Goal: Task Accomplishment & Management: Complete application form

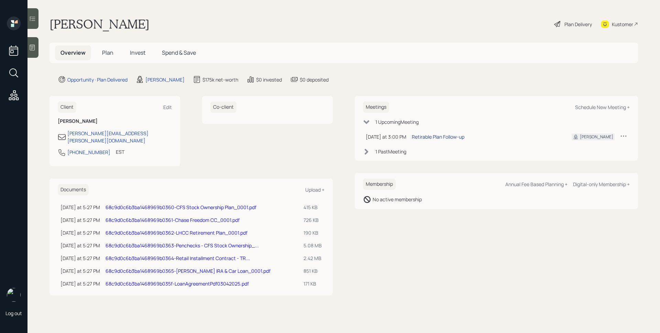
click at [434, 137] on div "Retirable Plan Follow-up" at bounding box center [438, 136] width 53 height 7
click at [108, 52] on span "Plan" at bounding box center [107, 53] width 11 height 8
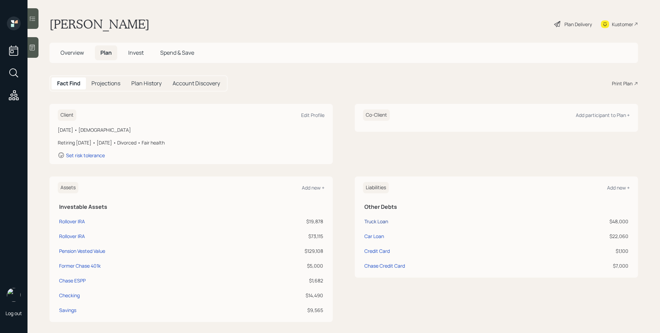
click at [376, 223] on div "Truck Loan" at bounding box center [376, 221] width 24 height 7
select select "other"
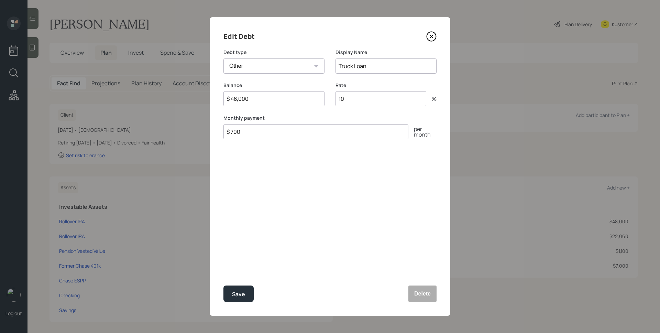
click at [372, 102] on input "10" at bounding box center [380, 98] width 91 height 15
type input "11.99"
click at [249, 295] on button "Save" at bounding box center [238, 293] width 30 height 16
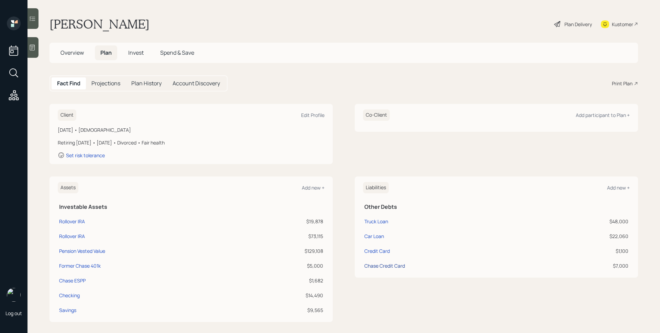
click at [395, 265] on div "Chase Credit Card" at bounding box center [384, 265] width 41 height 7
select select "credit_card"
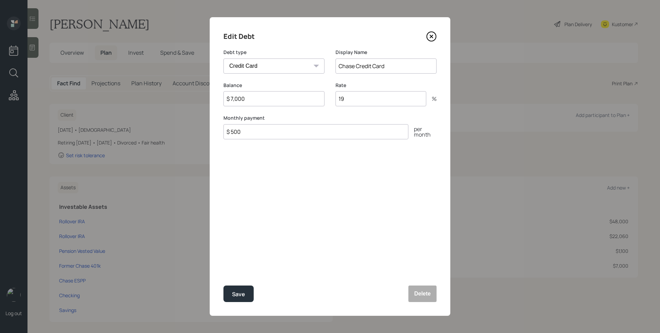
click at [352, 101] on input "19" at bounding box center [380, 98] width 91 height 15
type input "28.49"
click at [242, 294] on div "Save" at bounding box center [238, 293] width 13 height 9
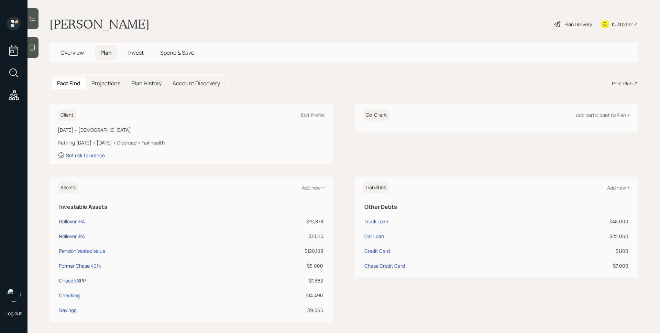
click at [132, 52] on span "Invest" at bounding box center [135, 53] width 15 height 8
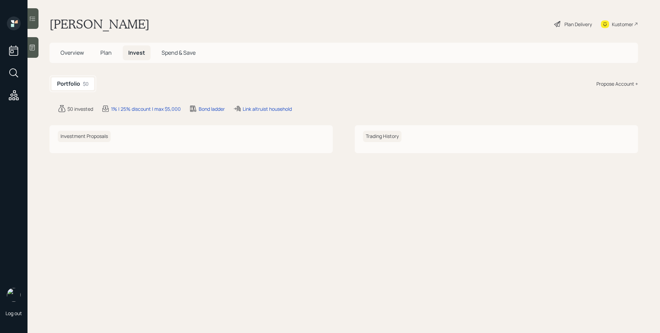
click at [110, 54] on span "Plan" at bounding box center [105, 53] width 11 height 8
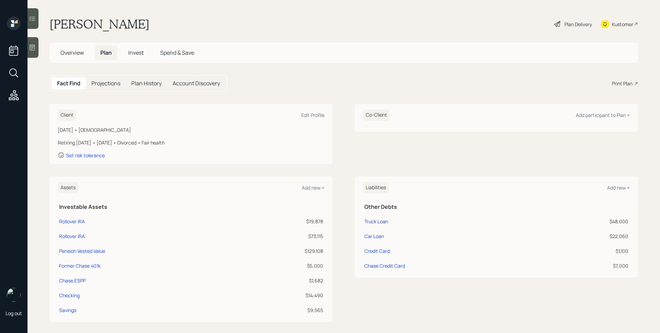
click at [378, 221] on div "Truck Loan" at bounding box center [376, 221] width 24 height 7
select select "other"
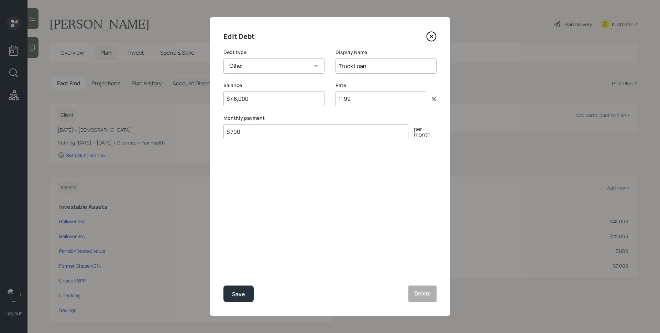
drag, startPoint x: 280, startPoint y: 134, endPoint x: 227, endPoint y: 132, distance: 53.3
click at [227, 132] on input "$ 700" at bounding box center [315, 131] width 185 height 15
type input "$ 656"
click at [236, 292] on div "Save" at bounding box center [238, 293] width 13 height 9
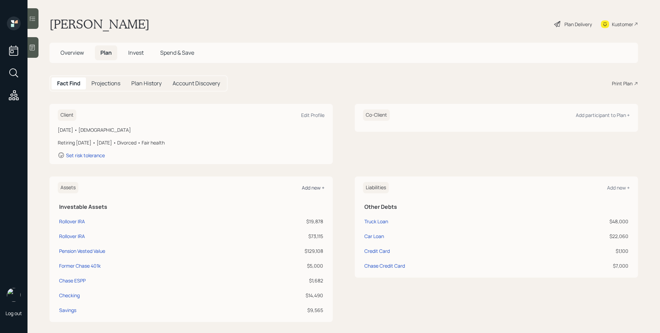
click at [308, 188] on div "Add new +" at bounding box center [313, 187] width 23 height 7
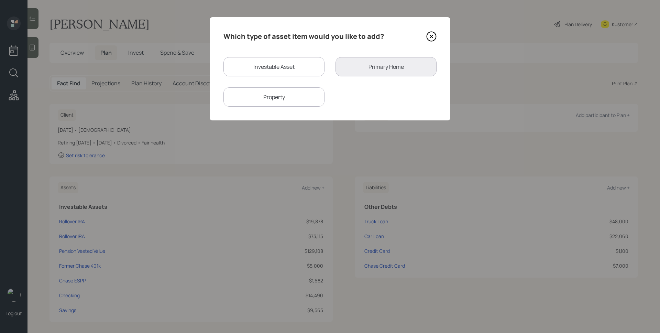
click at [259, 64] on div "Investable Asset" at bounding box center [273, 66] width 101 height 19
select select "taxable"
select select "balanced"
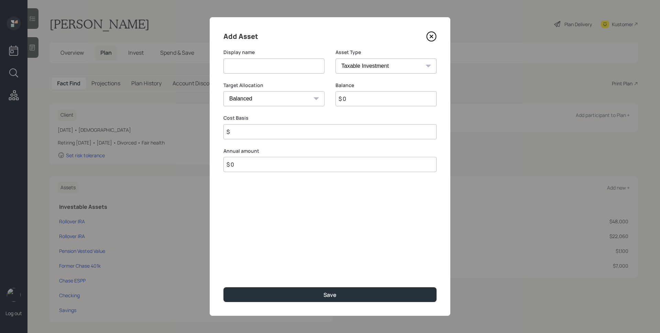
click at [260, 67] on input at bounding box center [273, 65] width 101 height 15
type input "Nationwide 401k"
click at [385, 66] on select "SEP [PERSON_NAME] IRA 401(k) [PERSON_NAME] 401(k) 403(b) [PERSON_NAME] 403(b) 4…" at bounding box center [385, 65] width 101 height 15
select select "ira"
click at [335, 58] on select "SEP [PERSON_NAME] IRA 401(k) [PERSON_NAME] 401(k) 403(b) [PERSON_NAME] 403(b) 4…" at bounding box center [385, 65] width 101 height 15
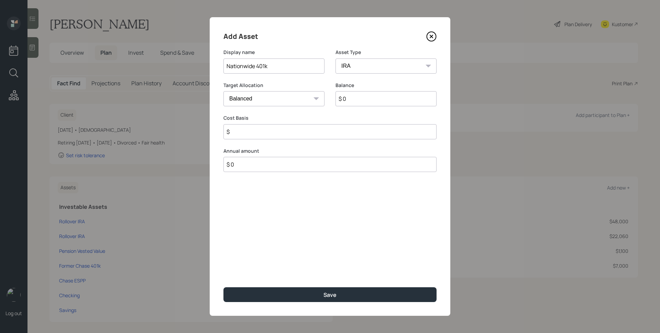
type input "$"
click at [361, 103] on input "$ 0" at bounding box center [385, 98] width 101 height 15
type input "$ 80,000"
type input "$ 0"
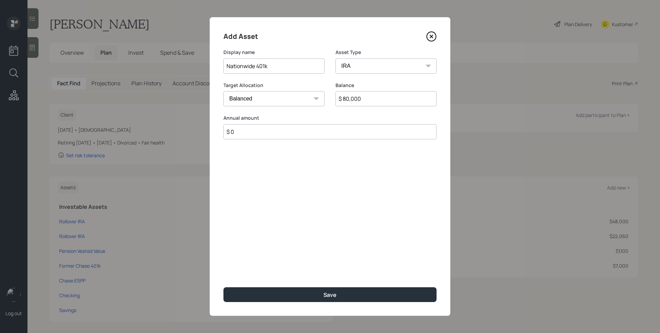
click at [223, 287] on button "Save" at bounding box center [329, 294] width 213 height 15
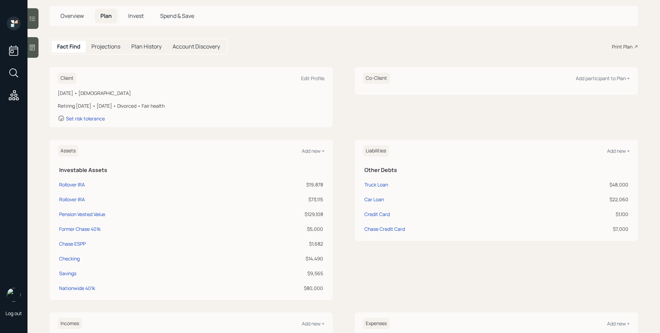
scroll to position [55, 0]
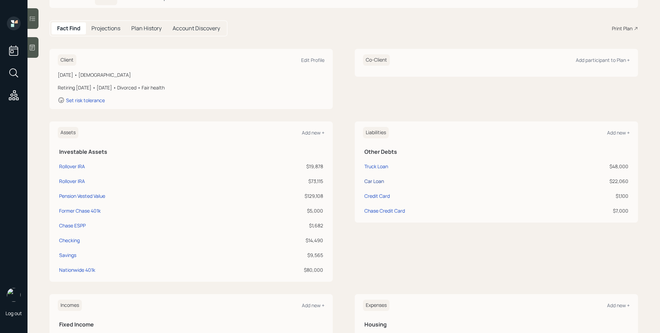
click at [376, 181] on div "Car Loan" at bounding box center [374, 180] width 20 height 7
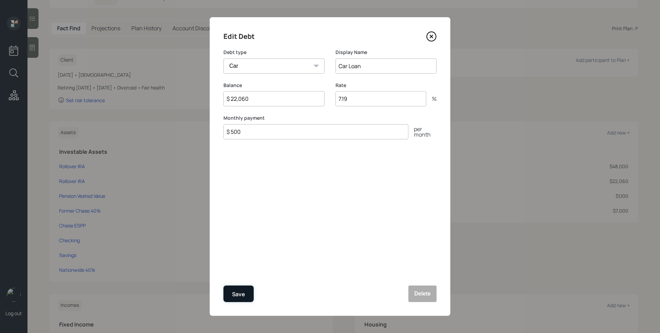
click at [243, 288] on button "Save" at bounding box center [238, 293] width 30 height 16
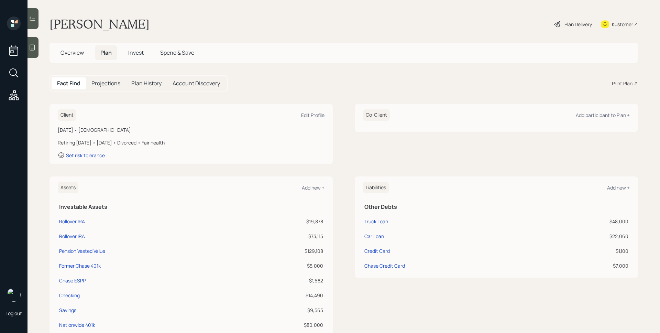
click at [578, 25] on div "Plan Delivery" at bounding box center [577, 24] width 27 height 7
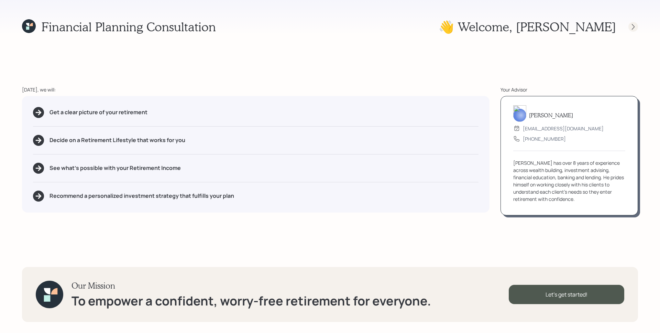
click at [637, 27] on div at bounding box center [633, 27] width 10 height 10
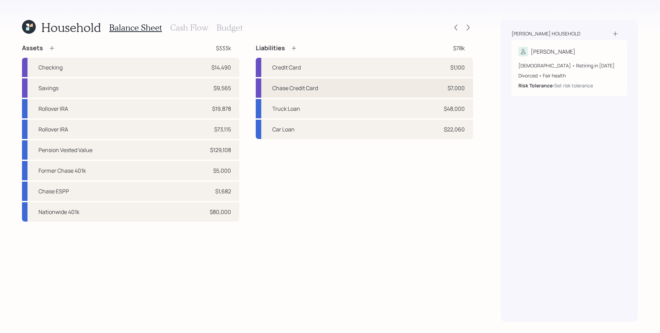
click at [311, 88] on div "Chase Credit Card" at bounding box center [295, 88] width 46 height 8
select select "credit_card"
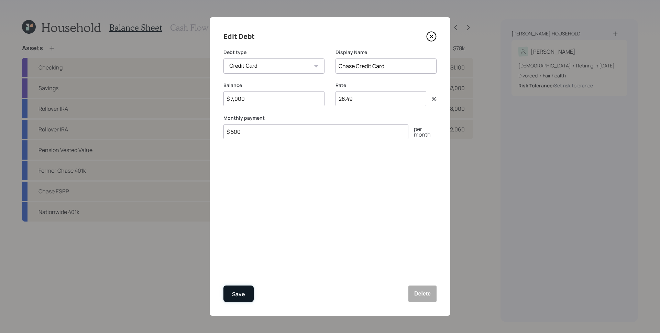
click at [244, 291] on div "Save" at bounding box center [238, 293] width 13 height 9
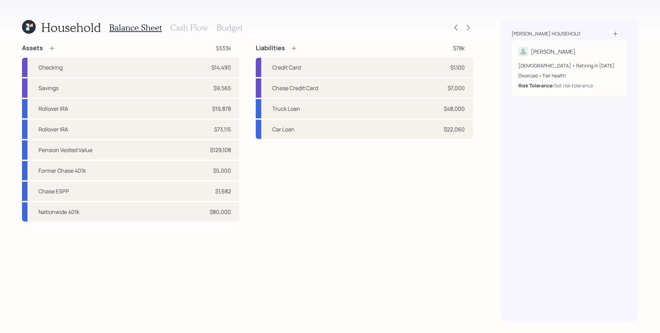
click at [179, 26] on h3 "Cash Flow" at bounding box center [189, 28] width 38 height 10
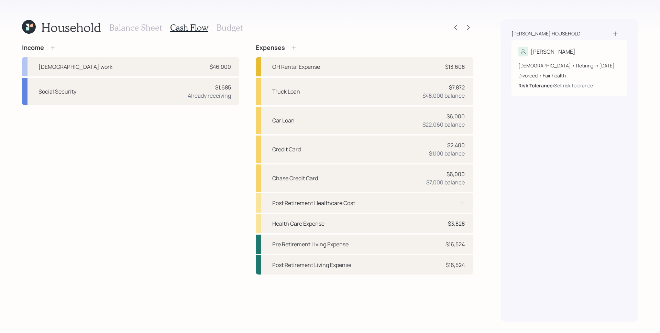
click at [227, 26] on h3 "Budget" at bounding box center [230, 28] width 26 height 10
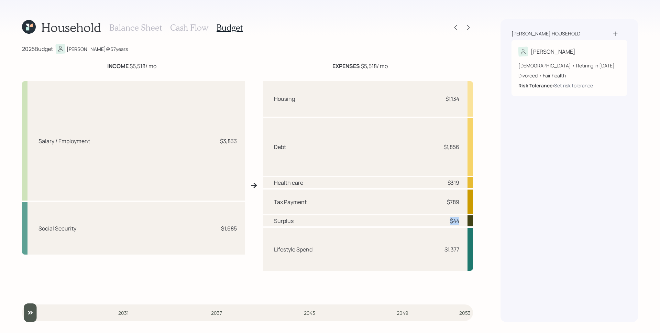
drag, startPoint x: 461, startPoint y: 220, endPoint x: 439, endPoint y: 220, distance: 22.0
click at [439, 220] on div "Surplus $44" at bounding box center [368, 220] width 210 height 11
click at [129, 31] on h3 "Balance Sheet" at bounding box center [135, 28] width 53 height 10
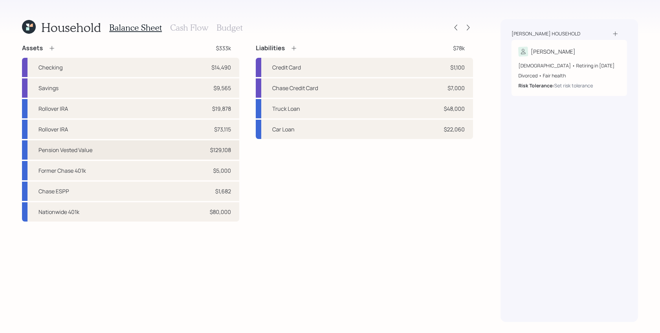
click at [85, 148] on div "Pension Vested Value" at bounding box center [65, 150] width 54 height 8
select select "ira"
select select "balanced"
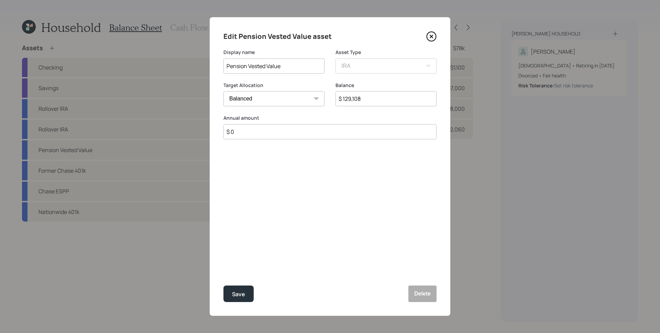
click at [272, 58] on input "Pension Vested Value" at bounding box center [273, 65] width 101 height 15
click at [273, 61] on input "Pension Vested Value" at bounding box center [273, 65] width 101 height 15
click at [275, 65] on input "Pension Vested Value" at bounding box center [273, 65] width 101 height 15
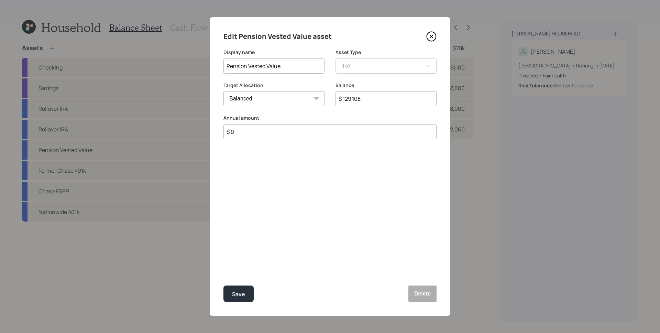
click at [275, 65] on input "Pension Vested Value" at bounding box center [273, 65] width 101 height 15
type input "Employ Stock Ownership Plan"
click at [236, 291] on div "Save" at bounding box center [238, 293] width 13 height 9
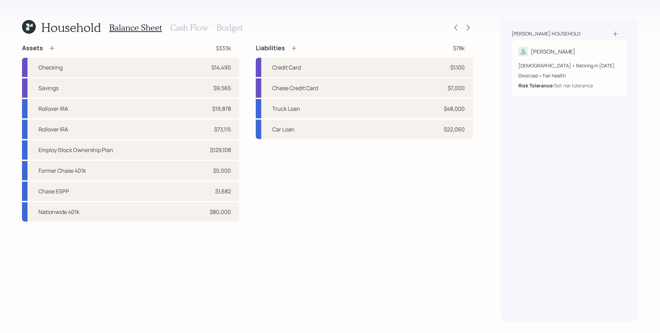
click at [53, 48] on icon at bounding box center [51, 48] width 7 height 7
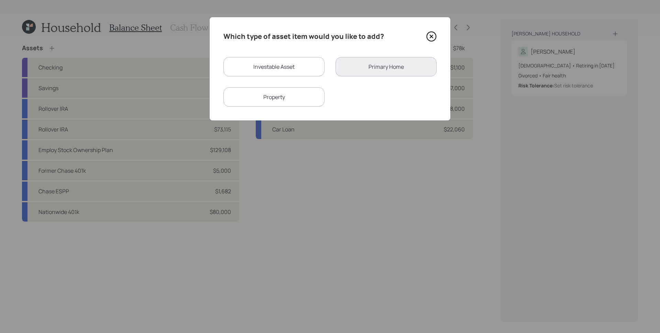
click at [283, 66] on div "Investable Asset" at bounding box center [273, 66] width 101 height 19
select select "taxable"
select select "balanced"
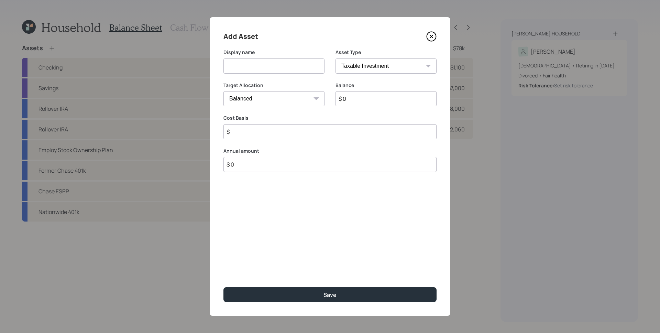
click at [281, 66] on input at bounding box center [273, 65] width 101 height 15
type input "Pension Lump Sum Value"
click at [354, 99] on input "$ 0" at bounding box center [385, 98] width 101 height 15
click at [354, 98] on input "$ 0" at bounding box center [385, 98] width 101 height 15
type input "$ 25,822"
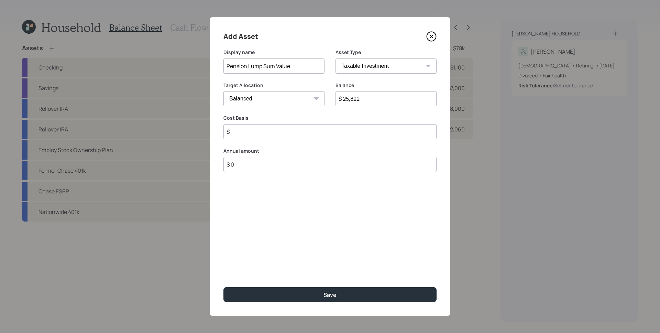
click at [306, 137] on input "$" at bounding box center [329, 131] width 213 height 15
click at [364, 66] on select "SEP [PERSON_NAME] IRA 401(k) [PERSON_NAME] 401(k) 403(b) [PERSON_NAME] 403(b) 4…" at bounding box center [385, 65] width 101 height 15
select select "ira"
click at [335, 58] on select "SEP [PERSON_NAME] IRA 401(k) [PERSON_NAME] 401(k) 403(b) [PERSON_NAME] 403(b) 4…" at bounding box center [385, 65] width 101 height 15
click at [277, 133] on input "$" at bounding box center [329, 131] width 213 height 15
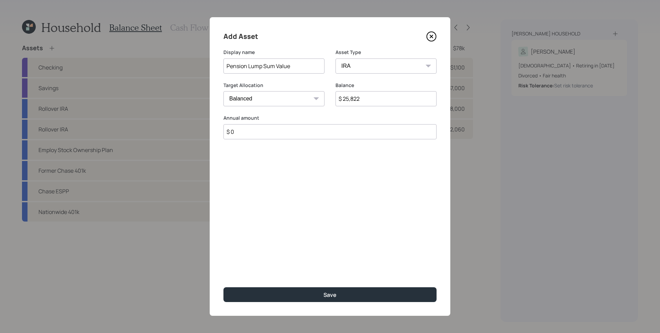
type input "$ 0"
click at [223, 287] on button "Save" at bounding box center [329, 294] width 213 height 15
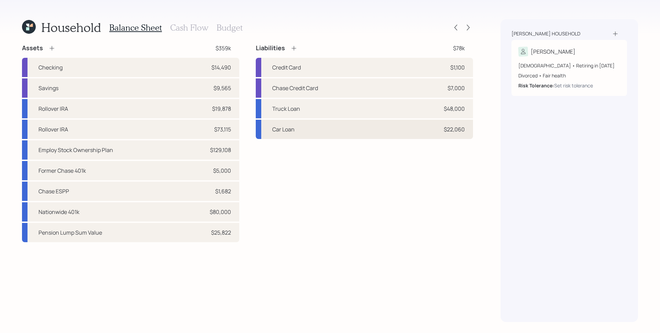
click at [372, 137] on div "Car Loan $22,060" at bounding box center [364, 129] width 217 height 19
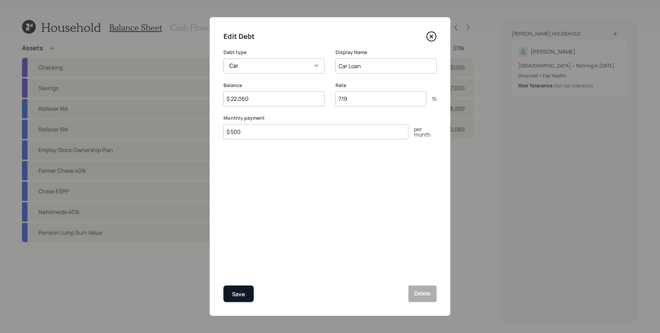
click at [246, 291] on button "Save" at bounding box center [238, 293] width 30 height 16
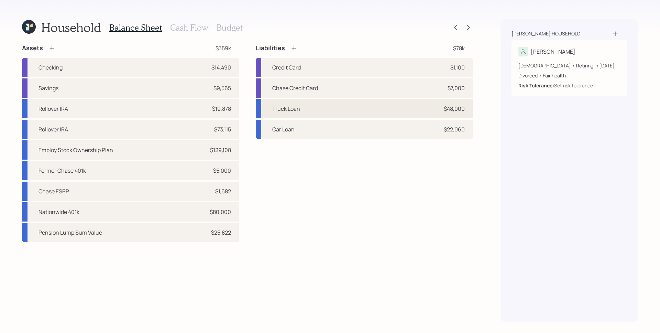
click at [328, 112] on div "Truck Loan $48,000" at bounding box center [364, 108] width 217 height 19
select select "other"
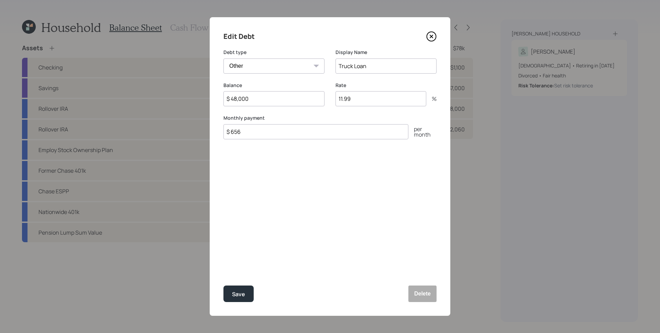
drag, startPoint x: 245, startPoint y: 131, endPoint x: 274, endPoint y: 116, distance: 31.8
click at [230, 132] on input "$ 656" at bounding box center [315, 131] width 185 height 15
drag, startPoint x: 354, startPoint y: 98, endPoint x: 335, endPoint y: 99, distance: 19.0
click at [335, 99] on input "11.99" at bounding box center [380, 98] width 91 height 15
click at [328, 114] on div "Balance $ 48,000 Rate 11.99 %" at bounding box center [329, 98] width 213 height 33
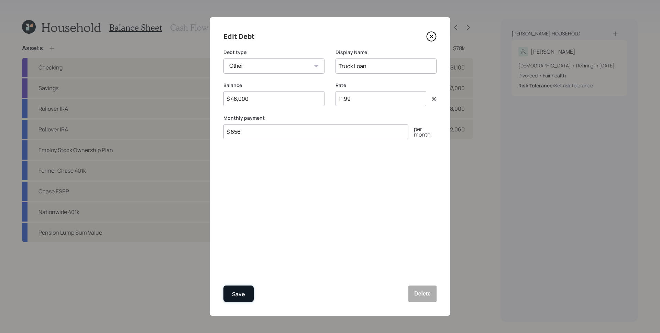
click at [246, 293] on button "Save" at bounding box center [238, 293] width 30 height 16
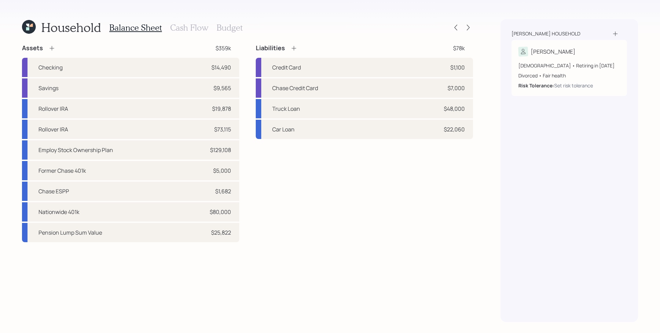
click at [197, 25] on h3 "Cash Flow" at bounding box center [189, 28] width 38 height 10
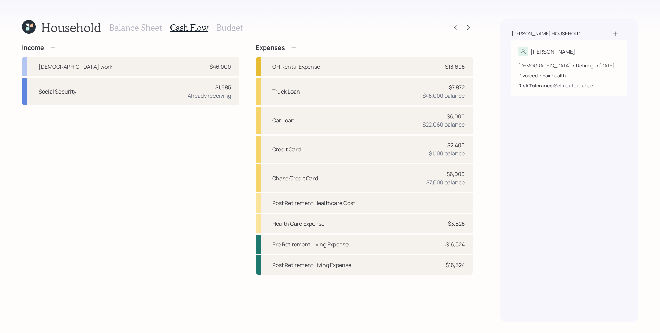
click at [225, 26] on h3 "Budget" at bounding box center [230, 28] width 26 height 10
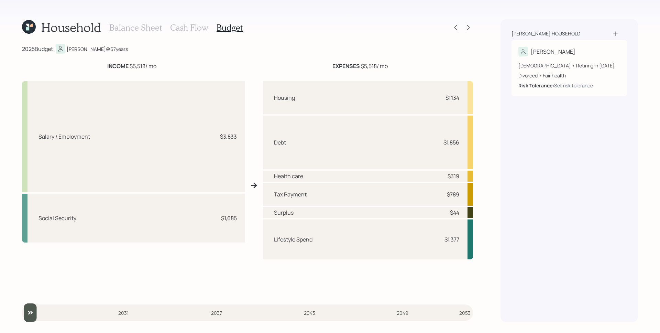
click at [183, 24] on h3 "Cash Flow" at bounding box center [189, 28] width 38 height 10
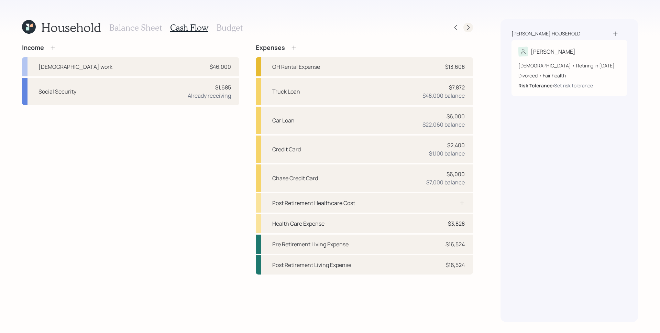
click at [466, 28] on icon at bounding box center [468, 27] width 7 height 7
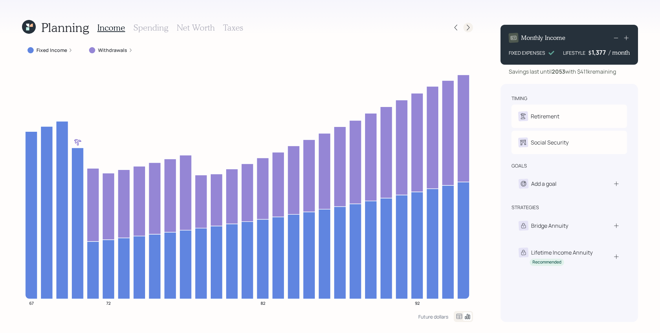
click at [467, 26] on icon at bounding box center [468, 27] width 7 height 7
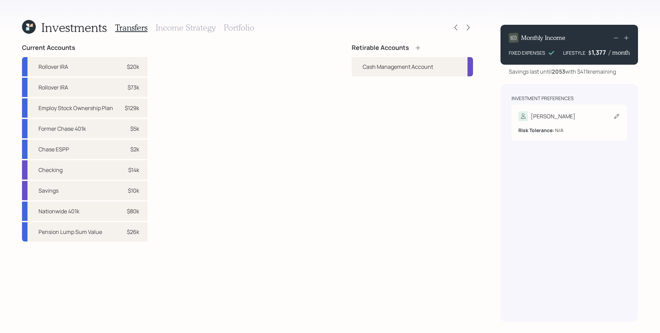
click at [545, 125] on div "Risk Tolerance: N/A" at bounding box center [569, 127] width 102 height 13
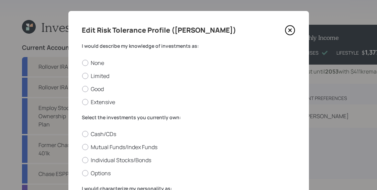
scroll to position [7, 0]
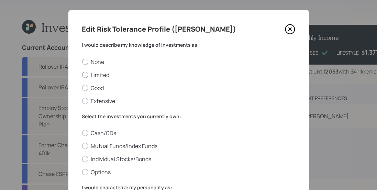
drag, startPoint x: 92, startPoint y: 62, endPoint x: 95, endPoint y: 77, distance: 15.0
click at [92, 62] on label "None" at bounding box center [188, 62] width 213 height 8
click at [82, 62] on input "None" at bounding box center [82, 62] width 0 height 0
radio input "true"
click at [95, 77] on label "Limited" at bounding box center [188, 75] width 213 height 8
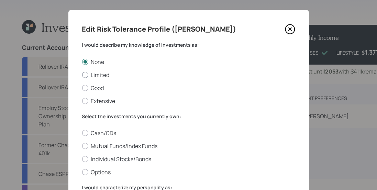
click at [82, 75] on input "Limited" at bounding box center [82, 75] width 0 height 0
radio input "true"
click at [94, 87] on label "Good" at bounding box center [188, 88] width 213 height 8
click at [82, 88] on input "Good" at bounding box center [82, 88] width 0 height 0
radio input "true"
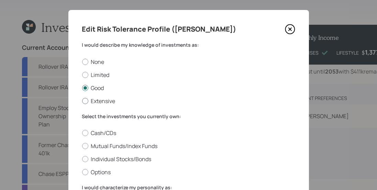
click at [95, 98] on label "Extensive" at bounding box center [188, 101] width 213 height 8
click at [82, 101] on input "Extensive" at bounding box center [82, 101] width 0 height 0
radio input "true"
click at [96, 90] on label "Good" at bounding box center [188, 88] width 213 height 8
click at [82, 88] on input "Good" at bounding box center [82, 88] width 0 height 0
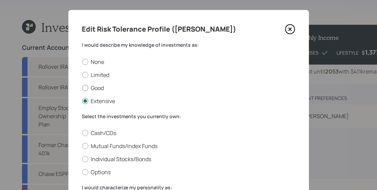
radio input "true"
click at [98, 76] on label "Limited" at bounding box center [188, 75] width 213 height 8
click at [82, 75] on input "Limited" at bounding box center [82, 75] width 0 height 0
radio input "true"
click at [96, 62] on label "None" at bounding box center [188, 62] width 213 height 8
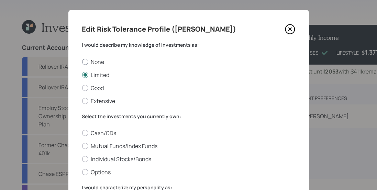
click at [82, 62] on input "None" at bounding box center [82, 62] width 0 height 0
radio input "true"
click at [98, 77] on label "Limited" at bounding box center [188, 75] width 213 height 8
click at [82, 75] on input "Limited" at bounding box center [82, 75] width 0 height 0
radio input "true"
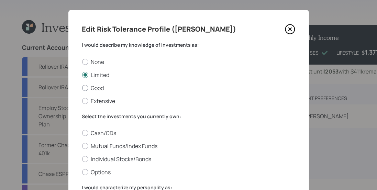
click at [97, 90] on label "Good" at bounding box center [188, 88] width 213 height 8
click at [82, 88] on input "Good" at bounding box center [82, 88] width 0 height 0
radio input "true"
click at [98, 102] on label "Extensive" at bounding box center [188, 101] width 213 height 8
click at [82, 101] on input "Extensive" at bounding box center [82, 101] width 0 height 0
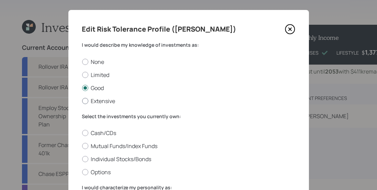
radio input "true"
click at [96, 87] on label "Good" at bounding box center [188, 88] width 213 height 8
click at [82, 88] on input "Good" at bounding box center [82, 88] width 0 height 0
radio input "true"
click at [96, 73] on label "Limited" at bounding box center [188, 75] width 213 height 8
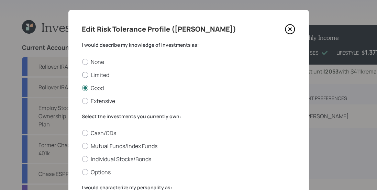
click at [82, 75] on input "Limited" at bounding box center [82, 75] width 0 height 0
radio input "true"
click at [95, 60] on label "None" at bounding box center [188, 62] width 213 height 8
click at [82, 62] on input "None" at bounding box center [82, 62] width 0 height 0
radio input "true"
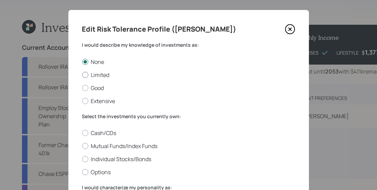
click at [97, 74] on label "Limited" at bounding box center [188, 75] width 213 height 8
click at [82, 75] on input "Limited" at bounding box center [82, 75] width 0 height 0
radio input "true"
click at [97, 87] on label "Good" at bounding box center [188, 88] width 213 height 8
click at [82, 88] on input "Good" at bounding box center [82, 88] width 0 height 0
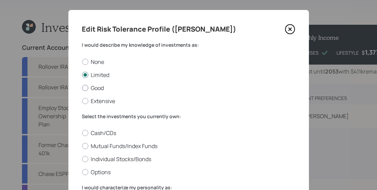
radio input "true"
click at [99, 100] on label "Extensive" at bounding box center [188, 101] width 213 height 8
click at [82, 101] on input "Extensive" at bounding box center [82, 101] width 0 height 0
radio input "true"
click at [97, 89] on label "Good" at bounding box center [188, 88] width 213 height 8
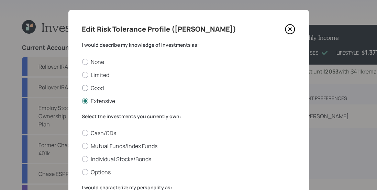
click at [82, 88] on input "Good" at bounding box center [82, 88] width 0 height 0
radio input "true"
click at [96, 73] on label "Limited" at bounding box center [188, 75] width 213 height 8
click at [82, 75] on input "Limited" at bounding box center [82, 75] width 0 height 0
radio input "true"
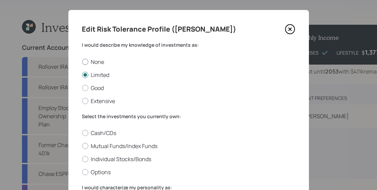
click at [96, 61] on label "None" at bounding box center [188, 62] width 213 height 8
click at [82, 62] on input "None" at bounding box center [82, 62] width 0 height 0
radio input "true"
click at [91, 74] on label "Limited" at bounding box center [188, 75] width 213 height 8
click at [82, 75] on input "Limited" at bounding box center [82, 75] width 0 height 0
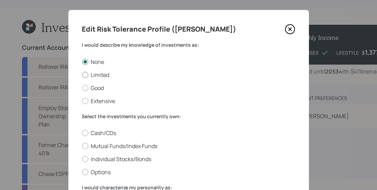
radio input "true"
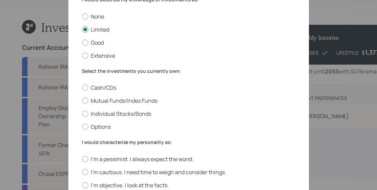
scroll to position [54, 0]
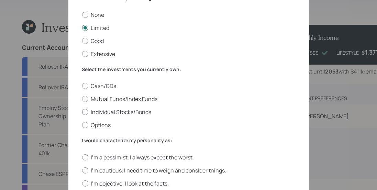
click at [119, 111] on label "Individual Stocks/Bonds" at bounding box center [188, 112] width 213 height 8
click at [82, 112] on input "Individual Stocks/Bonds" at bounding box center [82, 112] width 0 height 0
radio input "true"
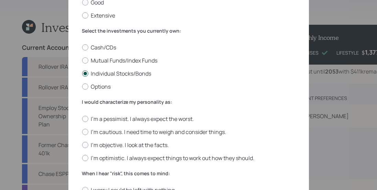
scroll to position [93, 0]
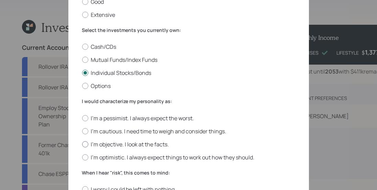
click at [145, 145] on label "I'm objective. I look at the facts." at bounding box center [188, 145] width 213 height 8
click at [82, 144] on input "I'm objective. I look at the facts." at bounding box center [82, 144] width 0 height 0
radio input "true"
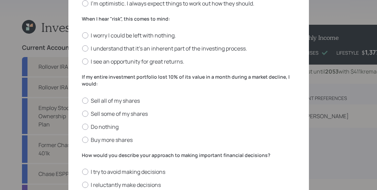
scroll to position [248, 0]
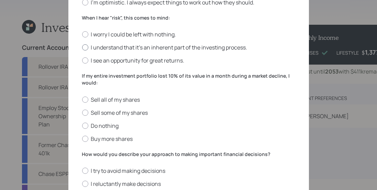
click at [129, 47] on label "I understand that it’s an inherent part of the investing process." at bounding box center [188, 48] width 213 height 8
click at [82, 47] on input "I understand that it’s an inherent part of the investing process." at bounding box center [82, 47] width 0 height 0
radio input "true"
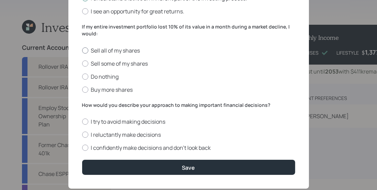
scroll to position [297, 0]
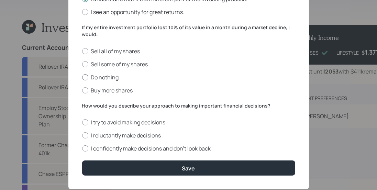
click at [98, 75] on label "Do nothing" at bounding box center [188, 78] width 213 height 8
click at [82, 77] on input "Do nothing" at bounding box center [82, 77] width 0 height 0
radio input "true"
click at [203, 145] on label "I confidently make decisions and don’t look back" at bounding box center [188, 149] width 213 height 8
click at [82, 148] on input "I confidently make decisions and don’t look back" at bounding box center [82, 148] width 0 height 0
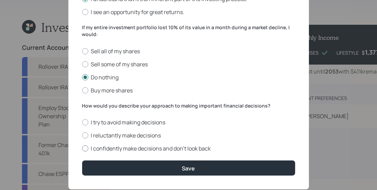
radio input "true"
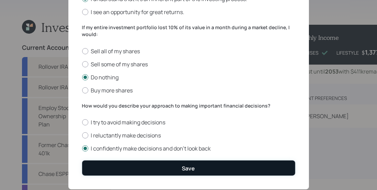
click at [216, 165] on button "Save" at bounding box center [188, 167] width 213 height 15
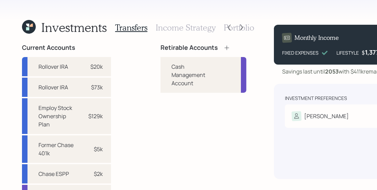
click at [173, 125] on div "Retirable Accounts Cash Management Account" at bounding box center [203, 112] width 86 height 137
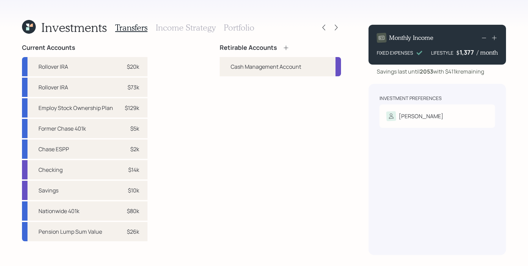
click at [286, 47] on icon at bounding box center [286, 47] width 7 height 7
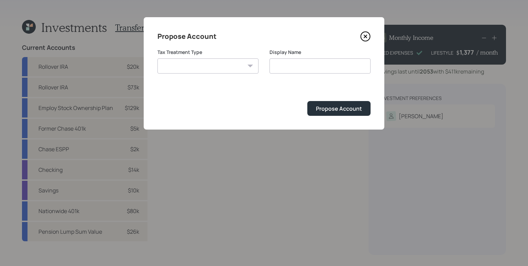
click at [207, 64] on select "[PERSON_NAME] Taxable Traditional" at bounding box center [207, 65] width 101 height 15
select select "traditional"
click at [157, 58] on select "[PERSON_NAME] Taxable Traditional" at bounding box center [207, 65] width 101 height 15
click at [305, 69] on input "Traditional" at bounding box center [319, 65] width 101 height 15
type input "Traditional IRA"
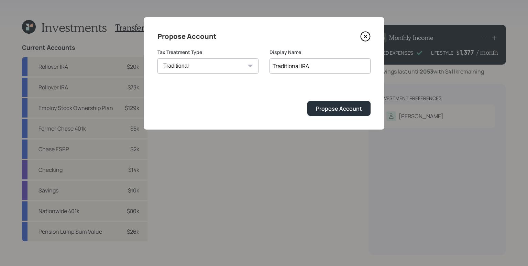
click at [307, 101] on button "Propose Account" at bounding box center [338, 108] width 63 height 15
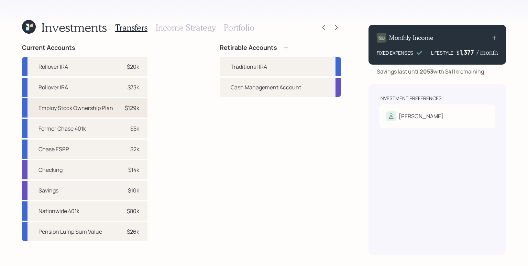
click at [129, 108] on div "$129k" at bounding box center [132, 108] width 14 height 8
click at [226, 64] on div "Traditional IRA" at bounding box center [280, 66] width 121 height 19
select select "426b47a8-4abe-47a6-9930-67e5ff6c16bc"
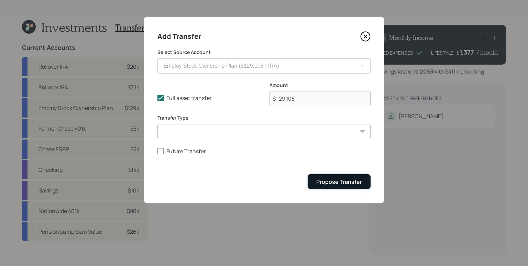
click at [333, 179] on div "Propose Transfer" at bounding box center [339, 182] width 46 height 8
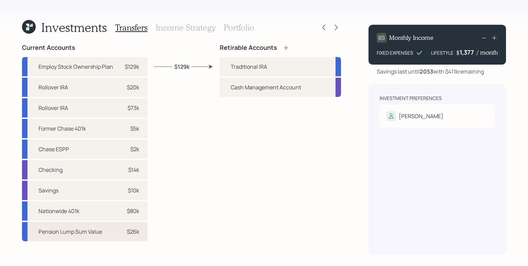
click at [135, 234] on div "$26k" at bounding box center [133, 232] width 12 height 8
click at [231, 63] on div "Traditional IRA" at bounding box center [249, 67] width 36 height 8
select select "0b692c74-b622-4fa3-a922-42fa6fe76a34"
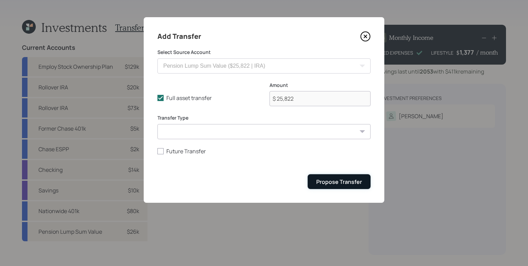
click at [339, 183] on div "Propose Transfer" at bounding box center [339, 182] width 46 height 8
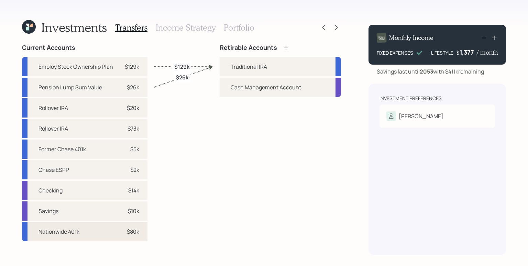
click at [122, 236] on div "Nationwide 401k $80k" at bounding box center [84, 231] width 125 height 19
click at [224, 66] on div "Traditional IRA" at bounding box center [280, 66] width 121 height 19
select select "1df8ee8f-61f7-4c27-99cf-a48ffd26d357"
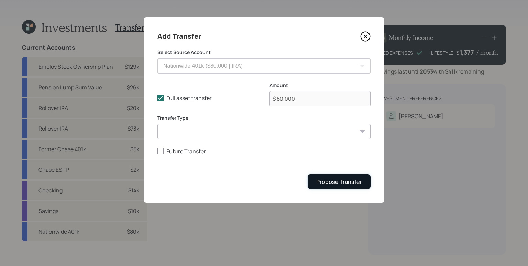
click at [331, 182] on div "Propose Transfer" at bounding box center [339, 182] width 46 height 8
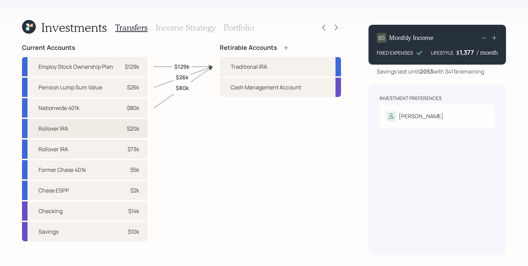
click at [112, 131] on div "Rollover IRA $20k" at bounding box center [84, 128] width 125 height 19
click at [230, 69] on div "Traditional IRA" at bounding box center [280, 66] width 121 height 19
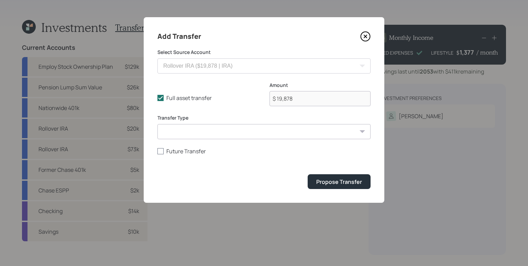
click at [174, 151] on label "Future Transfer" at bounding box center [263, 151] width 213 height 8
click at [157, 151] on input "Future Transfer" at bounding box center [157, 151] width 0 height 0
checkbox input "true"
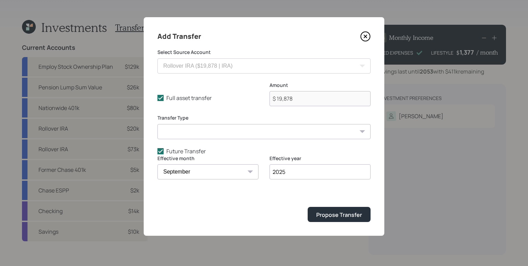
click at [203, 173] on select "January February March April May June July August September October November De…" at bounding box center [207, 171] width 101 height 15
select select "4"
click at [157, 164] on select "January February March April May June July August September October November De…" at bounding box center [207, 171] width 101 height 15
click at [296, 174] on input "2025" at bounding box center [319, 171] width 101 height 15
type input "2026"
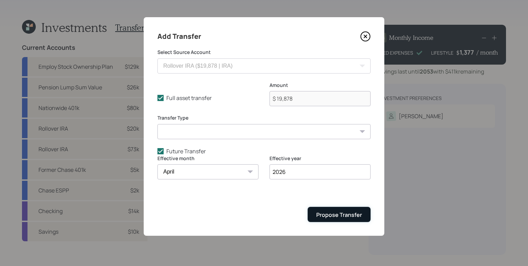
click at [332, 216] on div "Propose Transfer" at bounding box center [339, 215] width 46 height 8
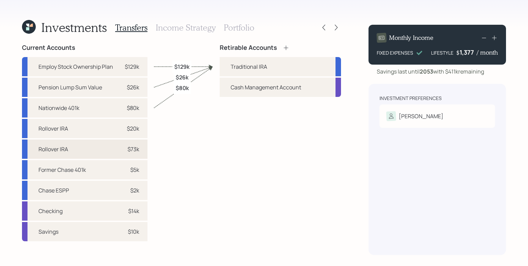
click at [125, 149] on div "$73k" at bounding box center [129, 149] width 21 height 8
click at [226, 66] on div "Traditional IRA" at bounding box center [280, 66] width 121 height 19
select select "32fbd45f-eb14-4d33-a311-7167b63dbbc2"
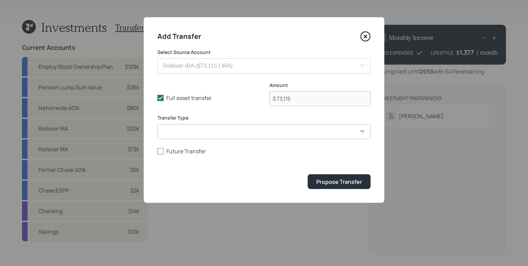
click at [188, 154] on label "Future Transfer" at bounding box center [263, 151] width 213 height 8
click at [157, 151] on input "Future Transfer" at bounding box center [157, 151] width 0 height 0
checkbox input "true"
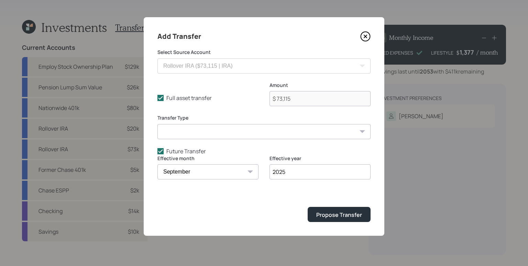
click at [191, 169] on select "January February March April May June July August September October November De…" at bounding box center [207, 171] width 101 height 15
select select "5"
click at [157, 164] on select "January February March April May June July August September October November De…" at bounding box center [207, 171] width 101 height 15
click at [318, 173] on input "2025" at bounding box center [319, 171] width 101 height 15
type input "2027"
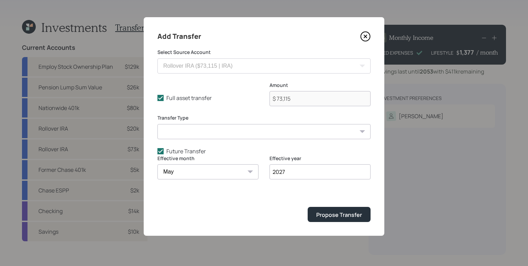
click at [287, 192] on form "Select Source Account Rollover IRA ($19,878 | IRA) Rollover IRA ($73,115 | IRA)…" at bounding box center [263, 135] width 213 height 173
click at [356, 216] on div "Propose Transfer" at bounding box center [339, 215] width 46 height 8
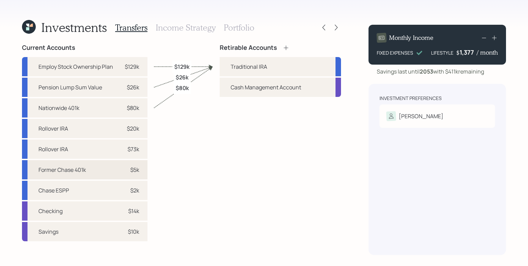
click at [131, 169] on div "$5k" at bounding box center [134, 170] width 9 height 8
click at [222, 68] on div "Traditional IRA" at bounding box center [280, 66] width 121 height 19
select select "08a5211d-fa89-4eca-9000-2a896156a03b"
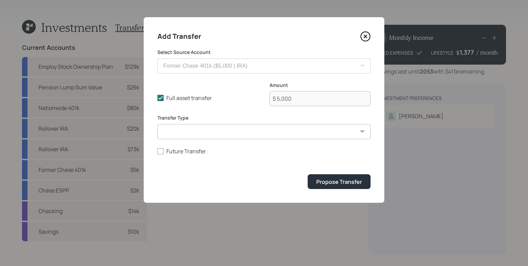
click at [324, 173] on form "Select Source Account Rollover IRA ($19,878 | IRA) Rollover IRA ($73,115 | IRA)…" at bounding box center [263, 119] width 213 height 140
click at [325, 177] on button "Propose Transfer" at bounding box center [339, 181] width 63 height 15
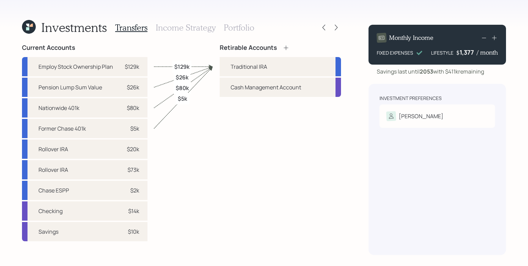
click at [174, 29] on h3 "Income Strategy" at bounding box center [186, 28] width 60 height 10
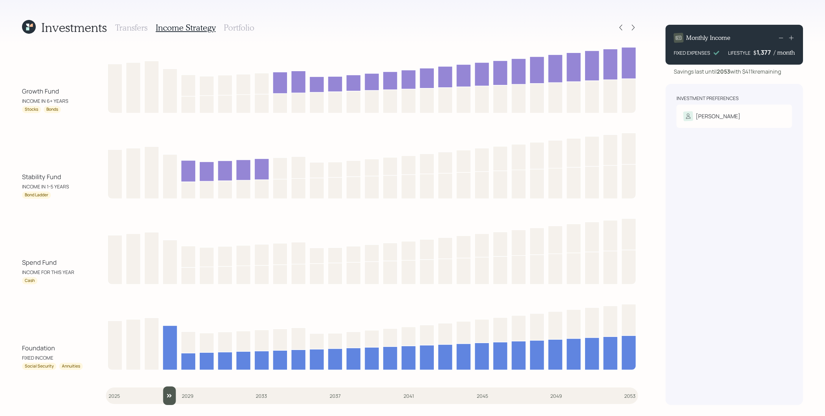
drag, startPoint x: 116, startPoint y: 401, endPoint x: 157, endPoint y: 398, distance: 41.4
click at [157, 332] on input "slider" at bounding box center [372, 395] width 532 height 19
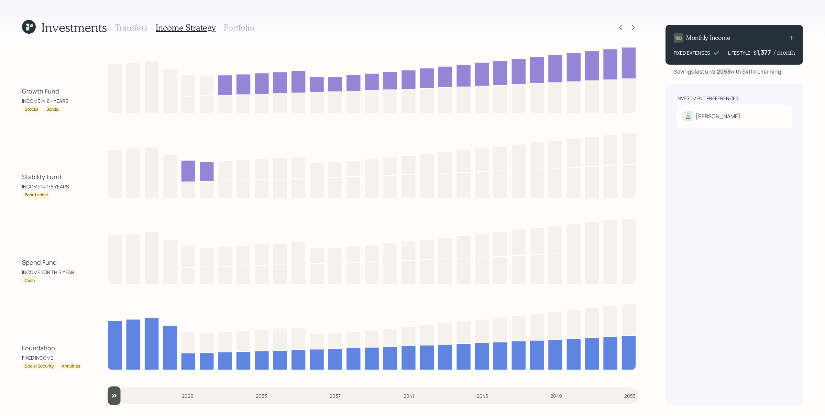
drag, startPoint x: 167, startPoint y: 392, endPoint x: 90, endPoint y: 387, distance: 76.5
click at [106, 332] on input "slider" at bounding box center [372, 395] width 532 height 19
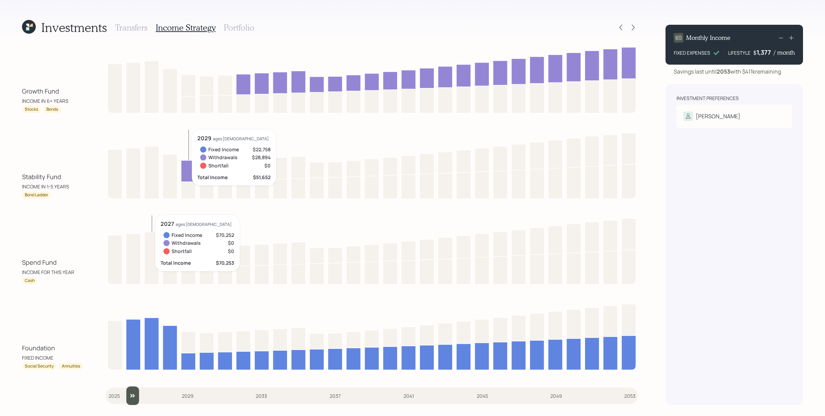
drag, startPoint x: 114, startPoint y: 392, endPoint x: 146, endPoint y: 379, distance: 34.4
click at [135, 332] on input "slider" at bounding box center [372, 395] width 532 height 19
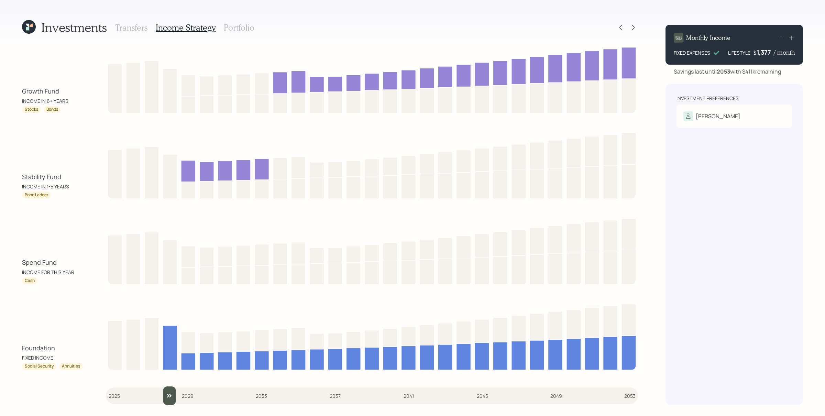
drag, startPoint x: 135, startPoint y: 394, endPoint x: 163, endPoint y: 394, distance: 28.2
click at [163, 332] on input "slider" at bounding box center [372, 395] width 532 height 19
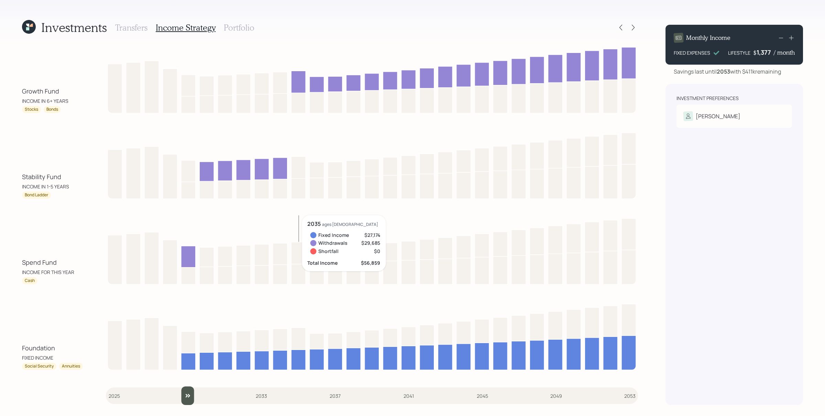
drag, startPoint x: 172, startPoint y: 398, endPoint x: 177, endPoint y: 397, distance: 5.2
type input "2029"
click at [177, 332] on input "slider" at bounding box center [372, 395] width 532 height 19
click at [233, 26] on h3 "Portfolio" at bounding box center [239, 28] width 31 height 10
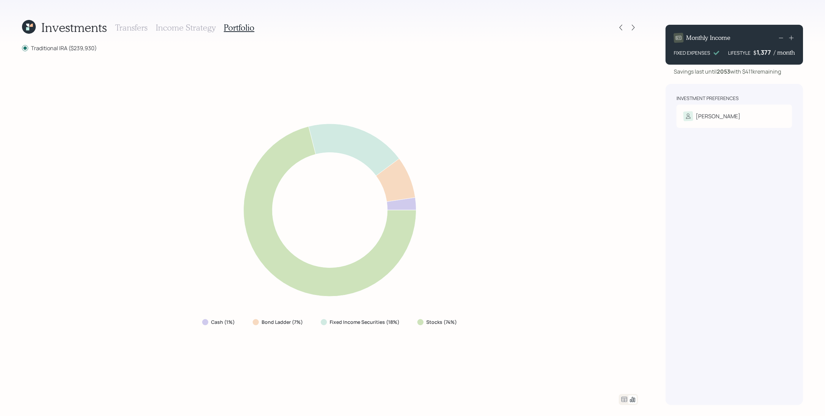
click at [624, 332] on icon at bounding box center [624, 399] width 8 height 8
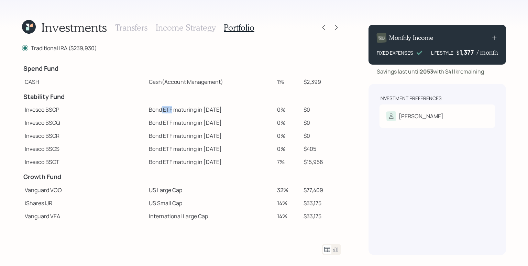
drag, startPoint x: 131, startPoint y: 111, endPoint x: 141, endPoint y: 110, distance: 10.7
click at [146, 110] on td "Bond ETF maturing in [DATE]" at bounding box center [210, 109] width 128 height 13
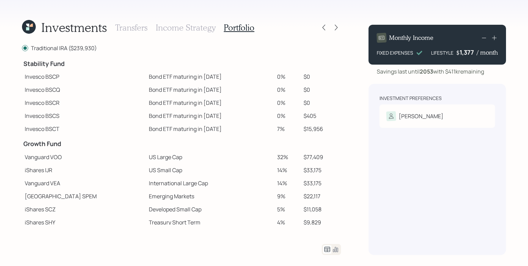
scroll to position [35, 0]
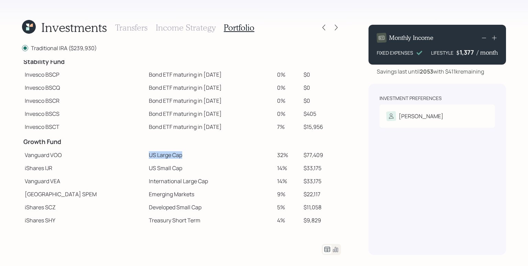
drag, startPoint x: 123, startPoint y: 155, endPoint x: 167, endPoint y: 160, distance: 43.6
click at [167, 160] on tbody "Spend Fund CASH Cash (Account Management) 1% $2,399 Stability Fund Invesco BSCP…" at bounding box center [181, 165] width 319 height 280
drag, startPoint x: 25, startPoint y: 154, endPoint x: 328, endPoint y: 156, distance: 303.1
click at [328, 156] on tr "Vanguard VOO US Large Cap 32% $77,409" at bounding box center [181, 154] width 319 height 13
click at [75, 162] on td "iShares IJR" at bounding box center [84, 168] width 124 height 13
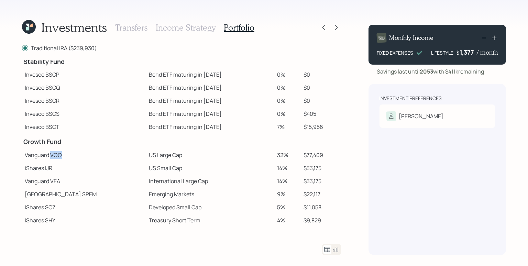
drag, startPoint x: 50, startPoint y: 153, endPoint x: 71, endPoint y: 154, distance: 20.7
click at [71, 154] on td "Vanguard VOO" at bounding box center [84, 154] width 124 height 13
drag, startPoint x: 22, startPoint y: 153, endPoint x: 203, endPoint y: 155, distance: 181.1
click at [203, 155] on tr "Vanguard VOO US Large Cap 32% $77,409" at bounding box center [181, 154] width 319 height 13
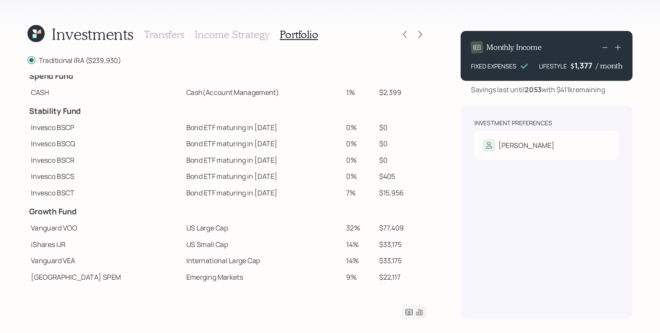
scroll to position [0, 0]
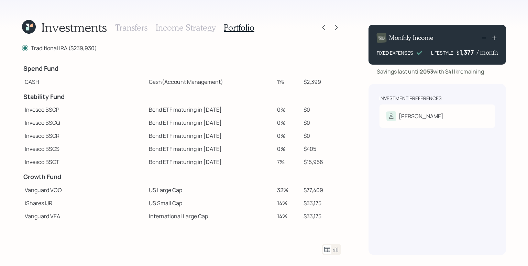
drag, startPoint x: 22, startPoint y: 95, endPoint x: 76, endPoint y: 100, distance: 54.2
click at [77, 100] on td "Stability Fund" at bounding box center [84, 95] width 124 height 15
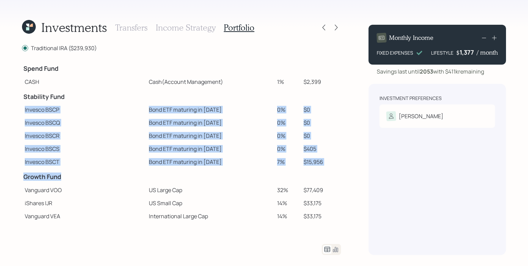
drag, startPoint x: 24, startPoint y: 110, endPoint x: 144, endPoint y: 173, distance: 135.4
click at [142, 173] on tbody "Spend Fund CASH Cash (Account Management) 1% $2,399 Stability Fund Invesco BSCP…" at bounding box center [181, 200] width 319 height 280
click at [176, 172] on td at bounding box center [210, 175] width 128 height 15
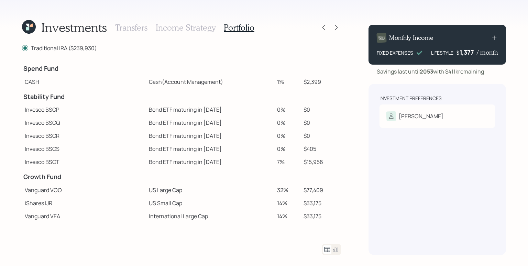
click at [349, 23] on div "Investments Transfers Income Strategy Portfolio Traditional IRA ($239,930) Spen…" at bounding box center [264, 133] width 528 height 266
click at [338, 26] on icon at bounding box center [336, 27] width 7 height 7
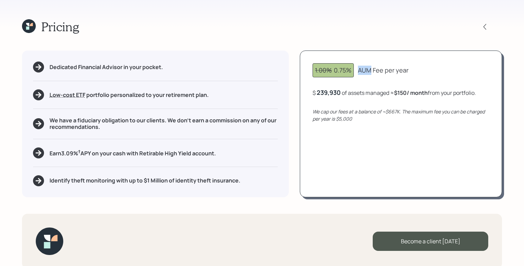
drag, startPoint x: 359, startPoint y: 71, endPoint x: 370, endPoint y: 71, distance: 10.3
click at [370, 71] on div "AUM Fee per year" at bounding box center [383, 70] width 51 height 9
click at [372, 75] on div "AUM Fee per year" at bounding box center [383, 70] width 51 height 9
drag, startPoint x: 318, startPoint y: 92, endPoint x: 339, endPoint y: 93, distance: 21.0
click at [339, 93] on div "239930" at bounding box center [328, 92] width 22 height 8
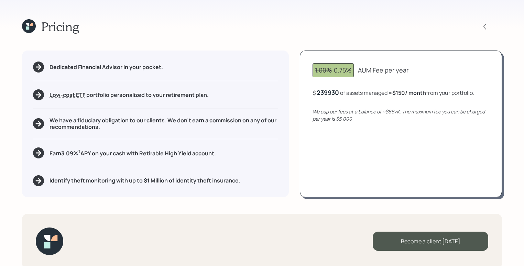
click at [361, 104] on div "1.00% 0.75% AUM Fee per year $ 239930 of assets managed ≈ $150 / month from you…" at bounding box center [401, 124] width 202 height 146
drag, startPoint x: 336, startPoint y: 69, endPoint x: 346, endPoint y: 69, distance: 10.3
click at [346, 69] on div "1.00% 0.75%" at bounding box center [333, 70] width 36 height 9
click at [364, 89] on div "$ 239,930 of assets managed ≈ $150 / month from your portfolio ." at bounding box center [393, 92] width 163 height 9
drag, startPoint x: 318, startPoint y: 91, endPoint x: 339, endPoint y: 92, distance: 21.0
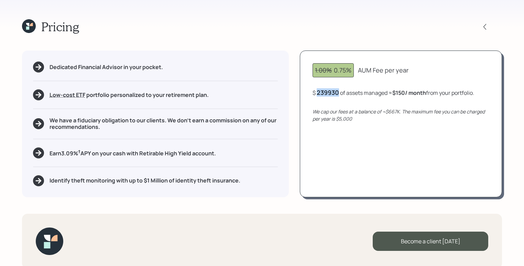
click at [339, 92] on div "239930" at bounding box center [328, 92] width 22 height 8
click at [431, 96] on div "$ 239930 of assets managed ≈ $150 / month from your portfolio ." at bounding box center [393, 92] width 162 height 9
drag, startPoint x: 401, startPoint y: 93, endPoint x: 414, endPoint y: 95, distance: 13.5
click at [414, 95] on b "$150 / month" at bounding box center [411, 93] width 34 height 8
click at [330, 93] on div "239,930" at bounding box center [329, 92] width 24 height 8
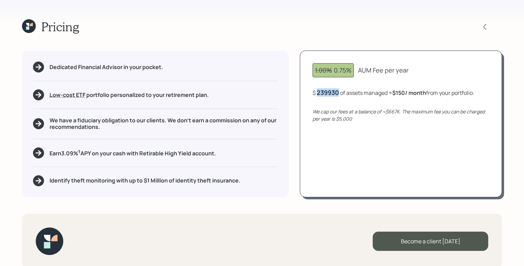
click at [330, 93] on div "239930" at bounding box center [328, 92] width 22 height 8
click at [372, 141] on div "1.00% 0.75% AUM Fee per year $ 250000 of assets managed ≈ $150 / month from you…" at bounding box center [401, 124] width 202 height 146
drag, startPoint x: 401, startPoint y: 92, endPoint x: 411, endPoint y: 93, distance: 9.7
click at [411, 93] on b "$156 / month" at bounding box center [412, 93] width 33 height 8
click at [330, 92] on div "250,000" at bounding box center [330, 92] width 26 height 8
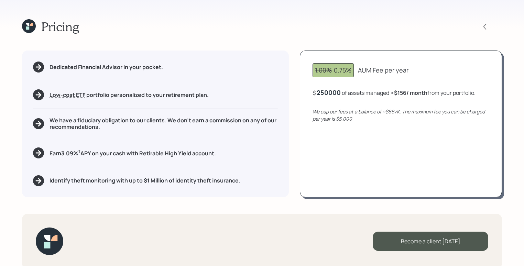
click at [330, 92] on div "250000" at bounding box center [329, 92] width 24 height 8
click at [329, 92] on div "250000" at bounding box center [329, 92] width 24 height 8
click at [366, 150] on div "1.00% 0.75% AUM Fee per year $ 200000 of assets managed ≈ $156 / month from you…" at bounding box center [401, 124] width 202 height 146
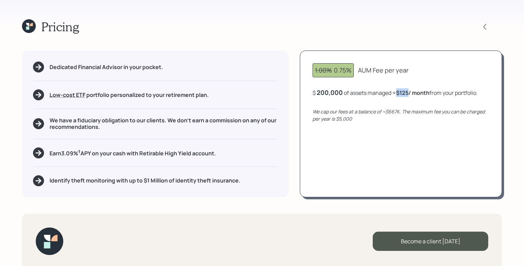
drag, startPoint x: 400, startPoint y: 93, endPoint x: 410, endPoint y: 93, distance: 10.7
click at [410, 93] on b "$125 / month" at bounding box center [412, 93] width 33 height 8
click at [429, 104] on div "1.00% 0.75% AUM Fee per year $ 200,000 of assets managed ≈ $125 / month from yo…" at bounding box center [401, 124] width 202 height 146
click at [487, 25] on icon at bounding box center [484, 26] width 7 height 7
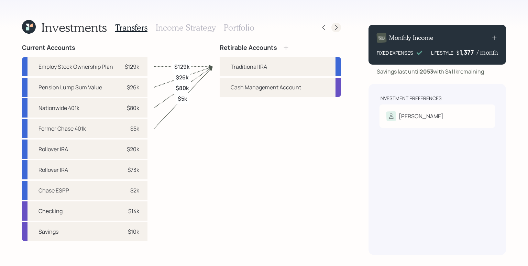
click at [338, 26] on icon at bounding box center [336, 27] width 7 height 7
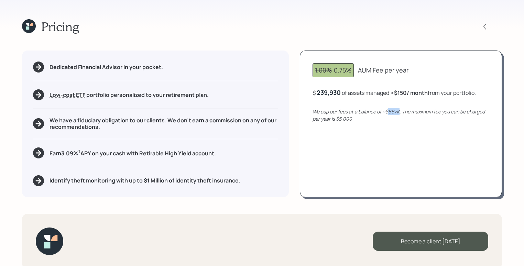
drag, startPoint x: 389, startPoint y: 112, endPoint x: 399, endPoint y: 111, distance: 10.1
click at [399, 111] on icon "We cap our fees at a balance of ~$667K. The maximum fee you can be charged per …" at bounding box center [398, 115] width 172 height 14
click at [401, 129] on div "1.00% 0.75% AUM Fee per year $ 239,930 of assets managed ≈ $150 / month from yo…" at bounding box center [401, 124] width 202 height 146
click at [389, 122] on div "We cap our fees at a balance of ~$667K. The maximum fee you can be charged per …" at bounding box center [400, 115] width 177 height 14
click at [384, 119] on div "We cap our fees at a balance of ~$667K. The maximum fee you can be charged per …" at bounding box center [400, 115] width 177 height 14
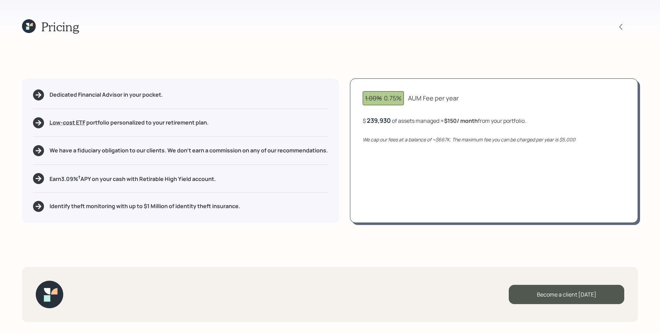
click at [24, 27] on icon at bounding box center [29, 26] width 14 height 14
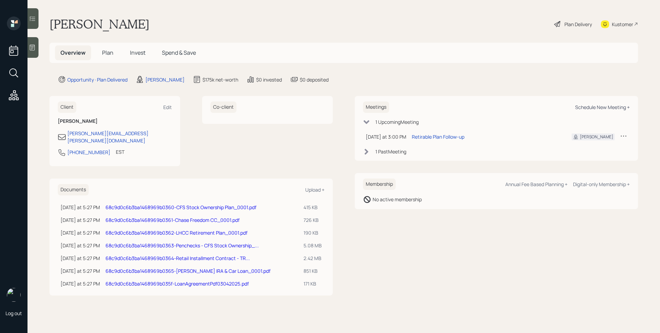
click at [606, 105] on div "Schedule New Meeting +" at bounding box center [602, 107] width 55 height 7
select select "d946c976-65aa-4529-ac9d-02c4f1114fc0"
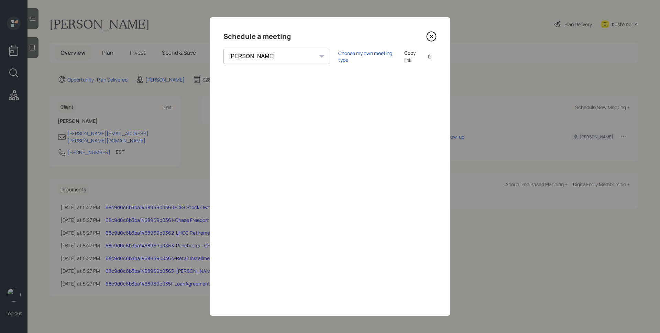
click at [431, 35] on icon at bounding box center [431, 36] width 10 height 10
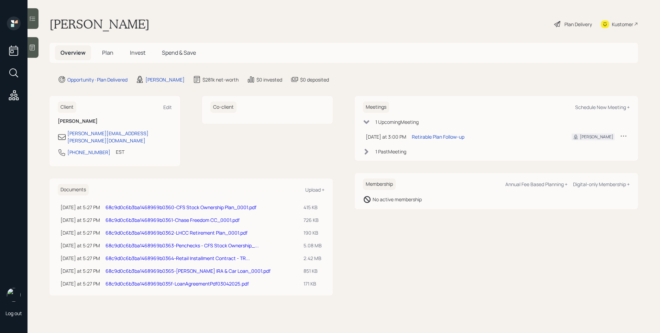
click at [100, 53] on h5 "Plan" at bounding box center [108, 52] width 22 height 15
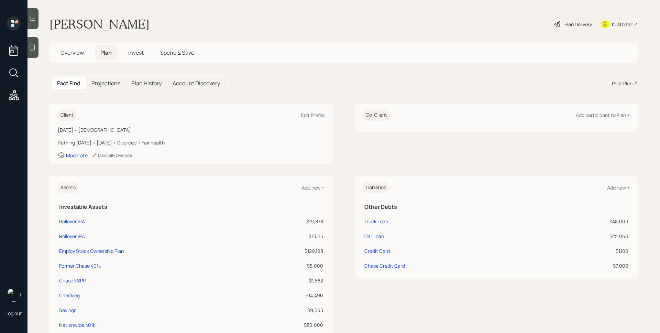
click at [624, 84] on div "Print Plan" at bounding box center [622, 83] width 21 height 7
click at [80, 57] on h5 "Overview" at bounding box center [72, 52] width 34 height 15
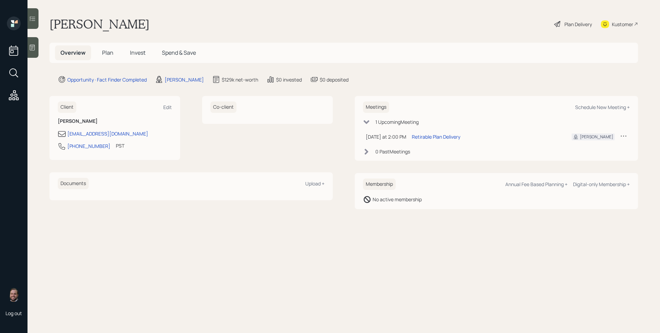
click at [112, 53] on span "Plan" at bounding box center [107, 53] width 11 height 8
